Goal: Transaction & Acquisition: Purchase product/service

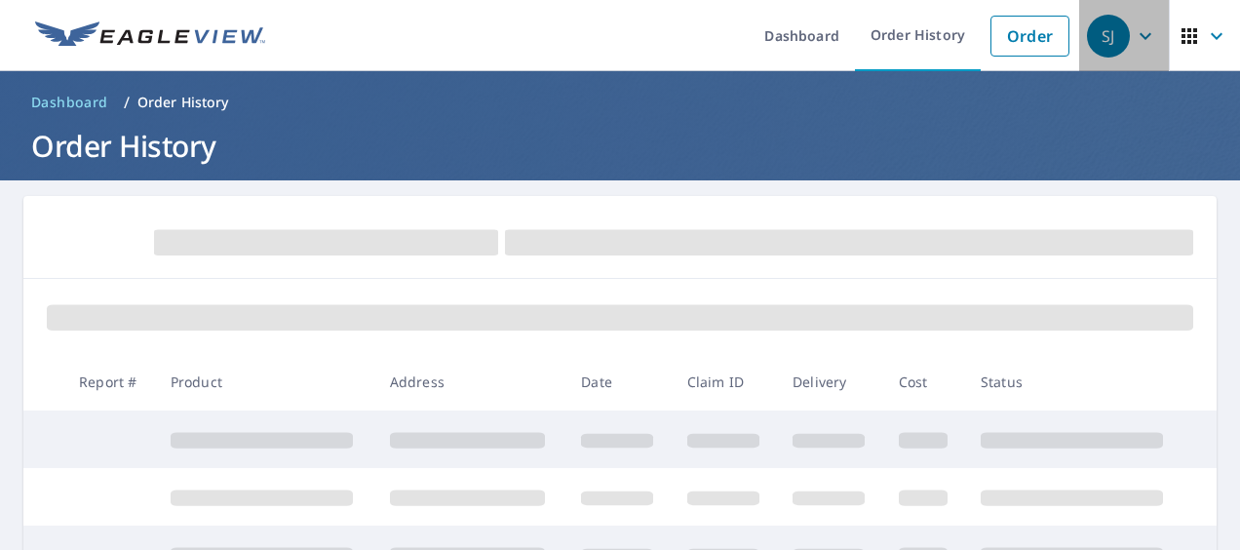
click at [1135, 39] on icon "button" at bounding box center [1145, 35] width 23 height 23
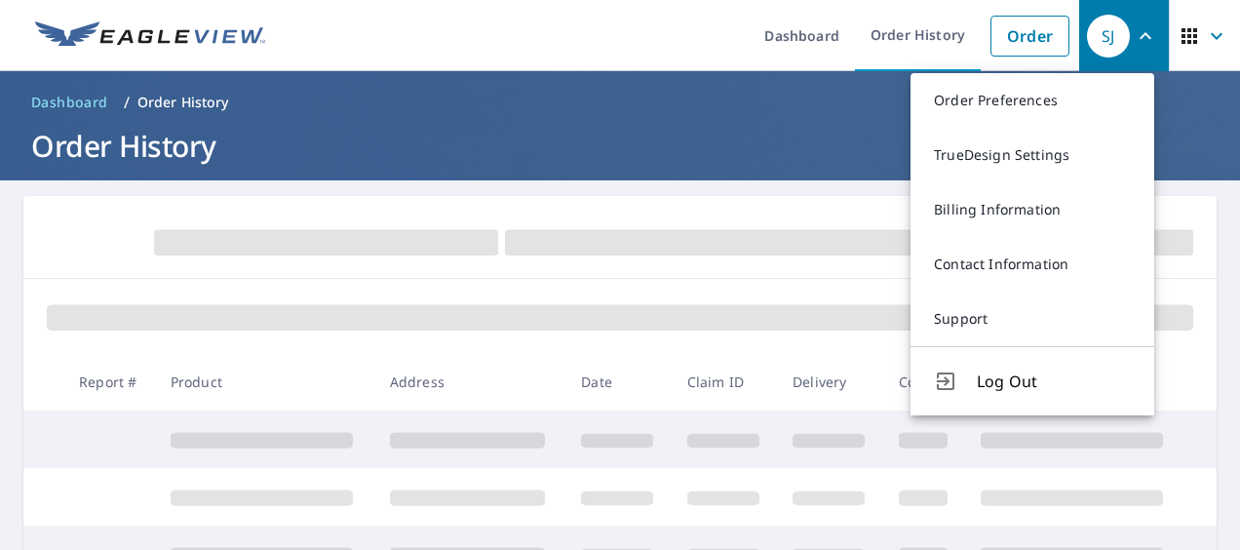
click at [628, 41] on ul "Dashboard Order History Order" at bounding box center [678, 35] width 802 height 71
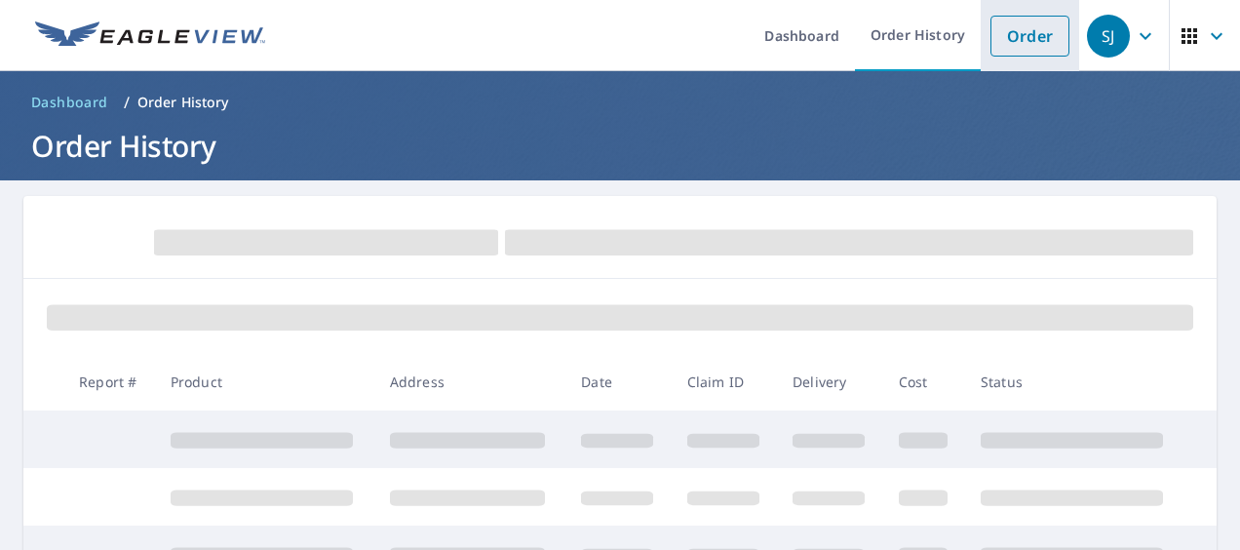
click at [1043, 25] on link "Order" at bounding box center [1029, 36] width 79 height 41
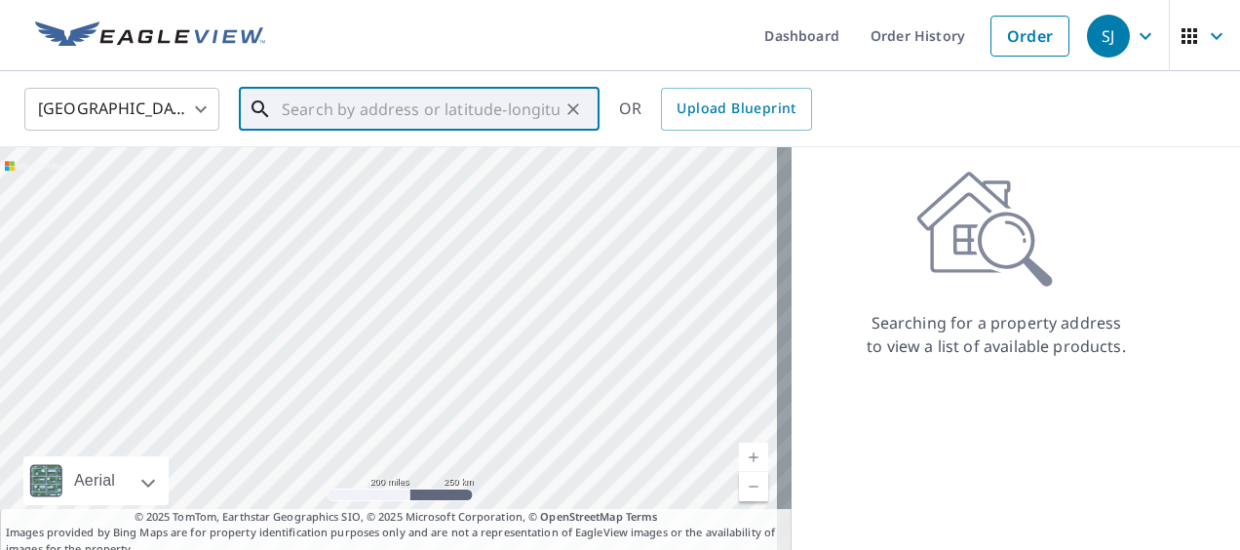
click at [435, 117] on input "text" at bounding box center [421, 109] width 278 height 55
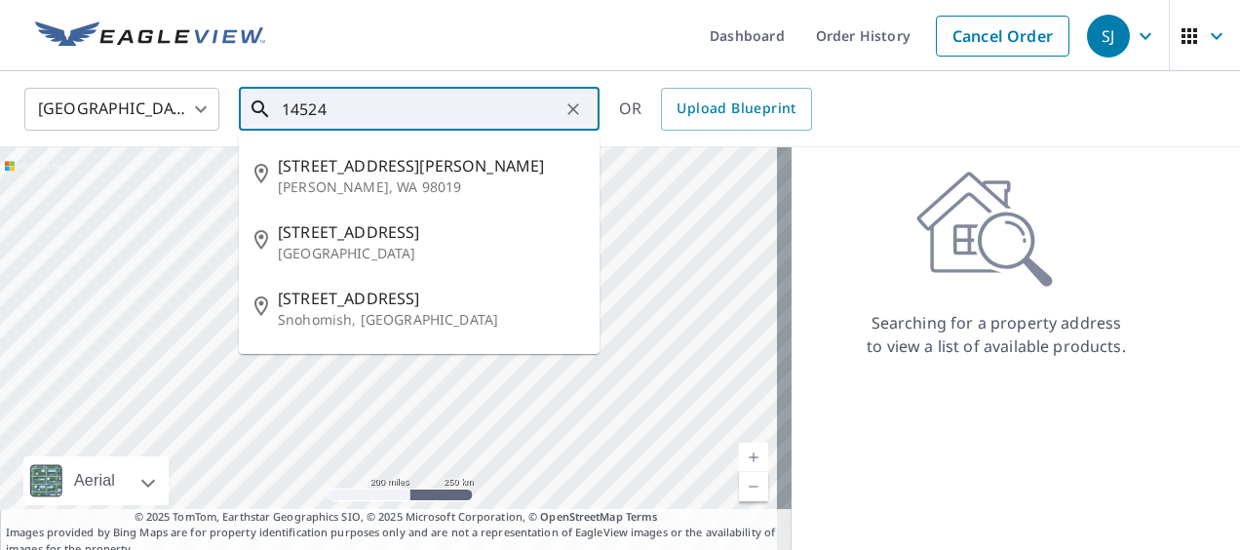
click at [371, 110] on input "14524" at bounding box center [421, 109] width 278 height 55
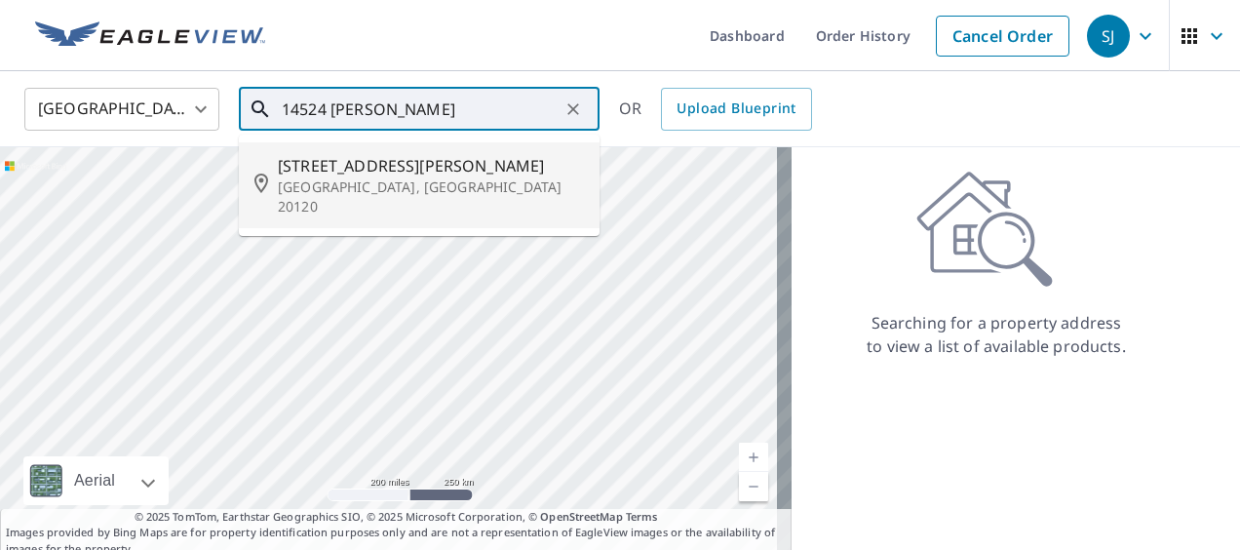
click at [368, 193] on p "Centreville, VA 20120" at bounding box center [431, 196] width 306 height 39
type input "14524 Eddy Ct Centreville, VA 20120"
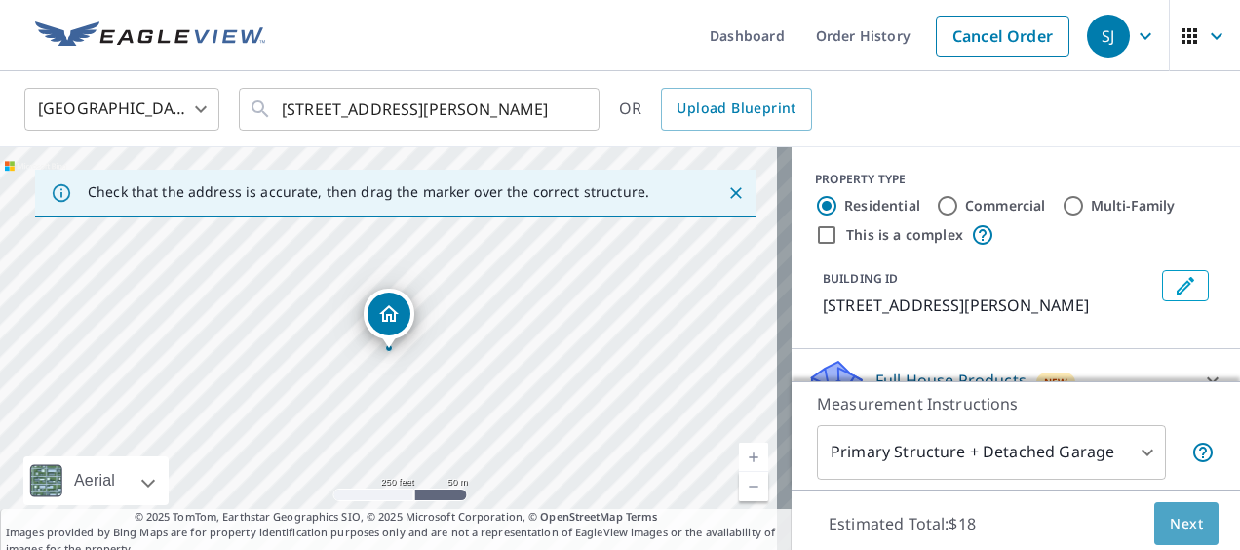
click at [1170, 534] on span "Next" at bounding box center [1186, 524] width 33 height 24
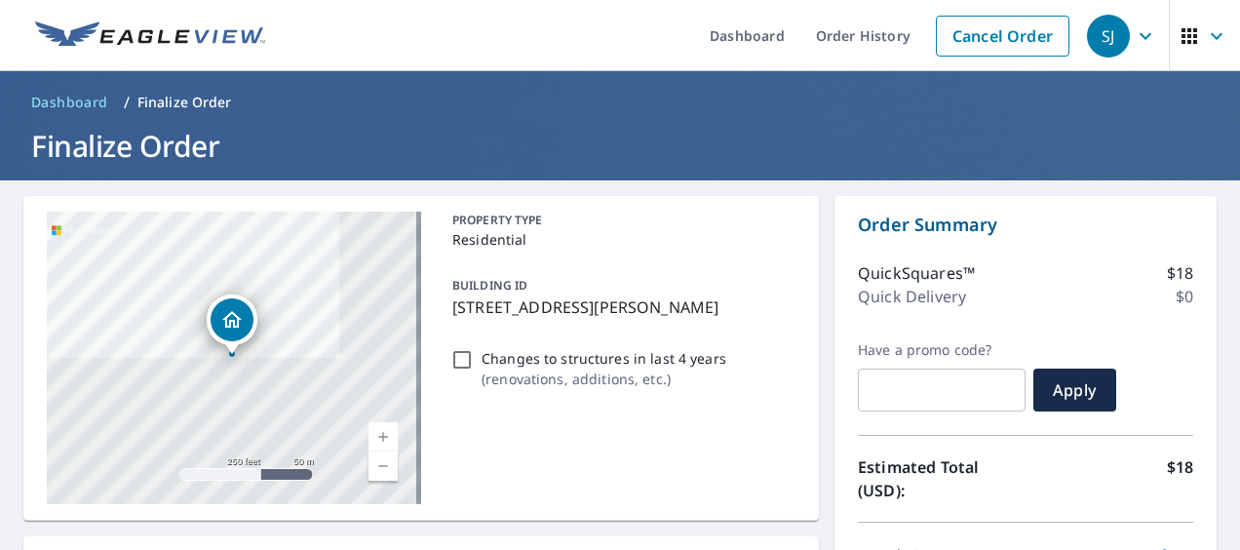
scroll to position [481, 0]
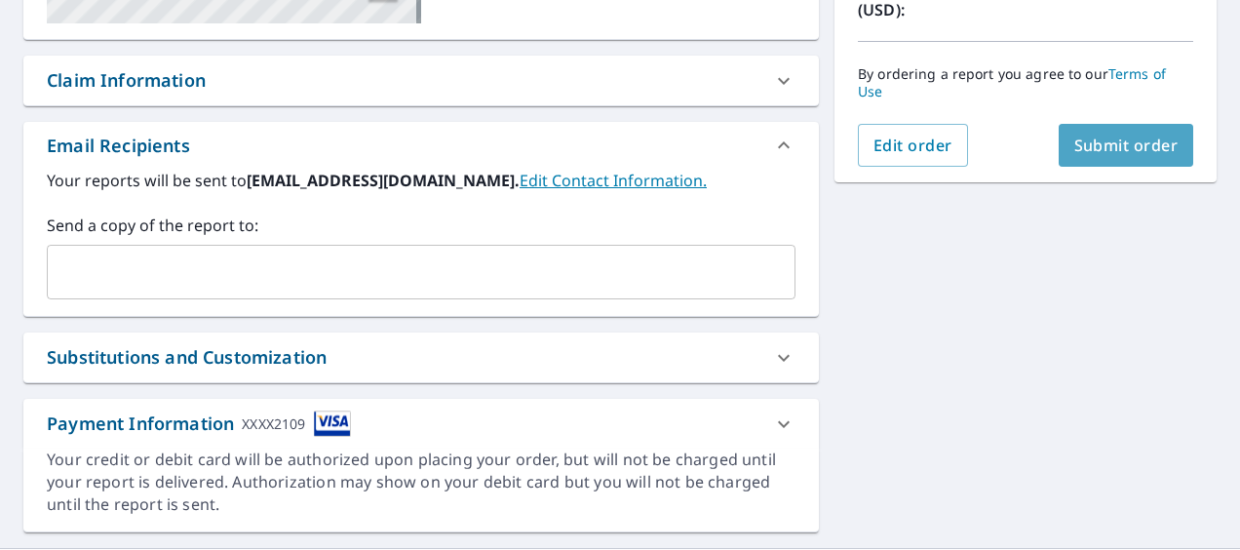
click at [1082, 149] on span "Submit order" at bounding box center [1126, 145] width 104 height 21
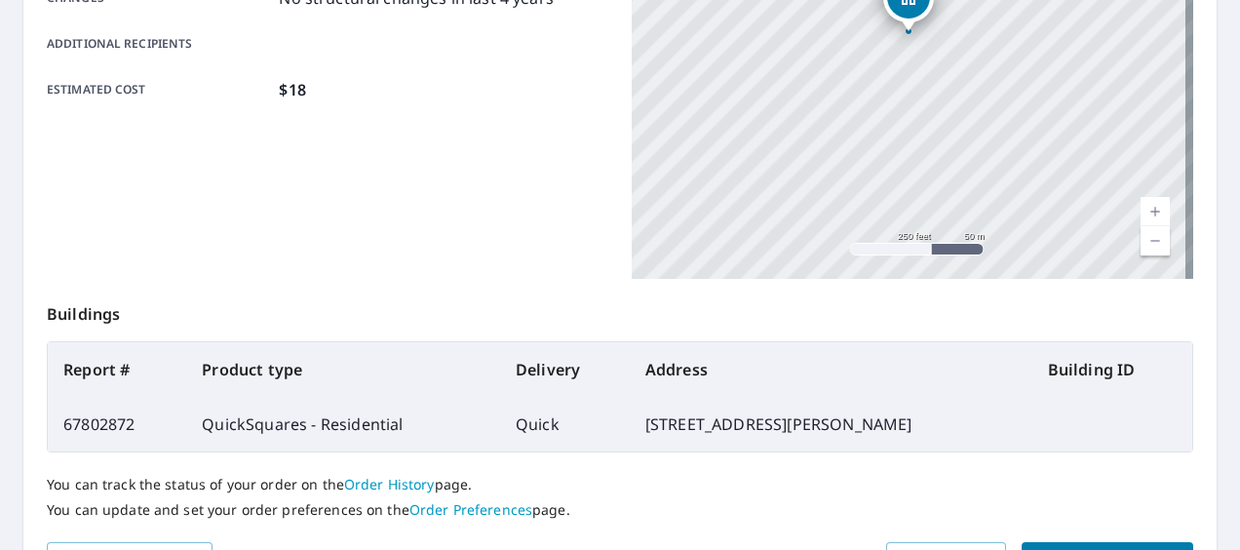
scroll to position [520, 0]
